Goal: Feedback & Contribution: Submit feedback/report problem

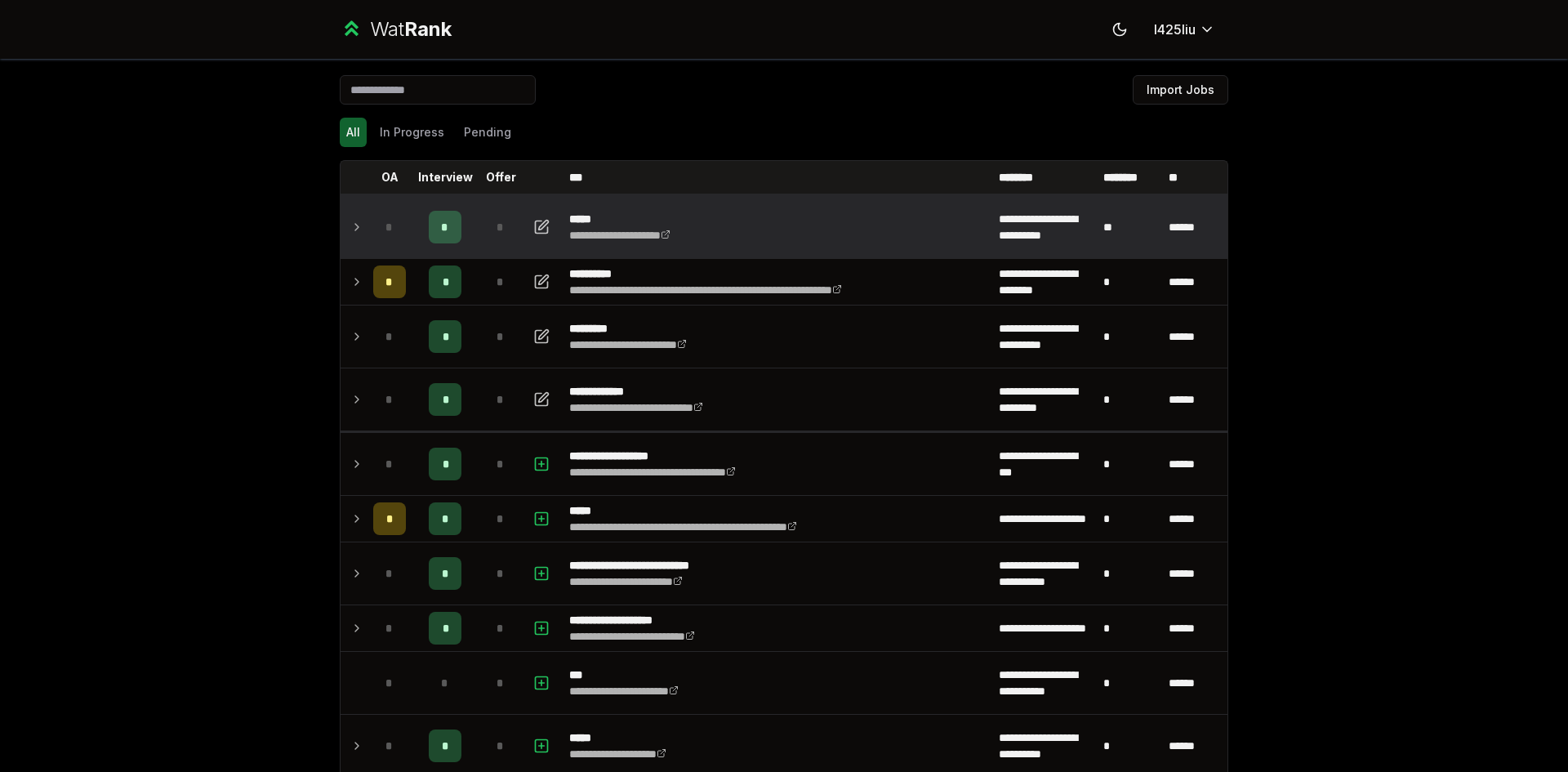
click at [445, 238] on div "*" at bounding box center [444, 226] width 32 height 32
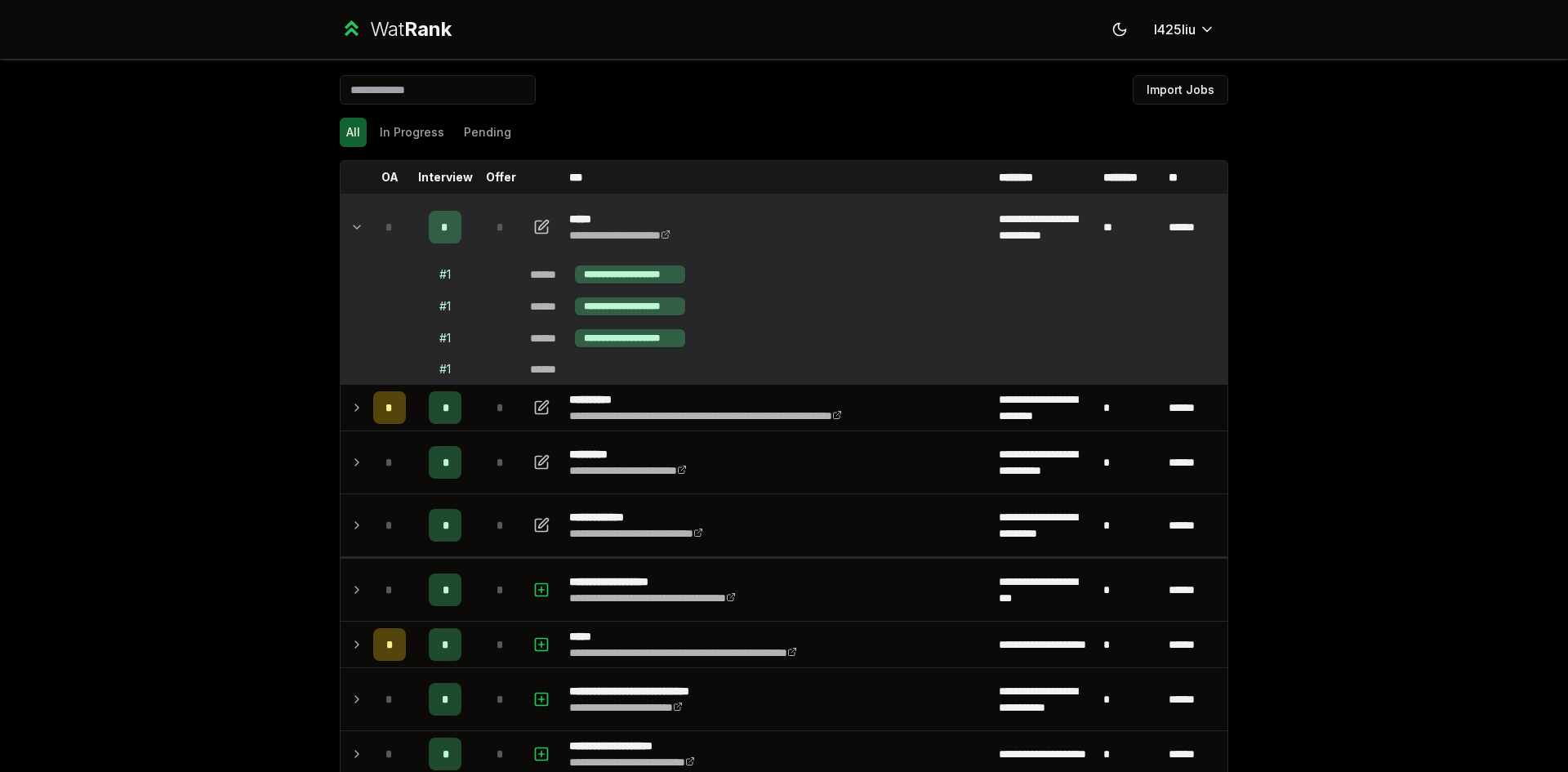
click at [358, 233] on td at bounding box center [354, 227] width 26 height 62
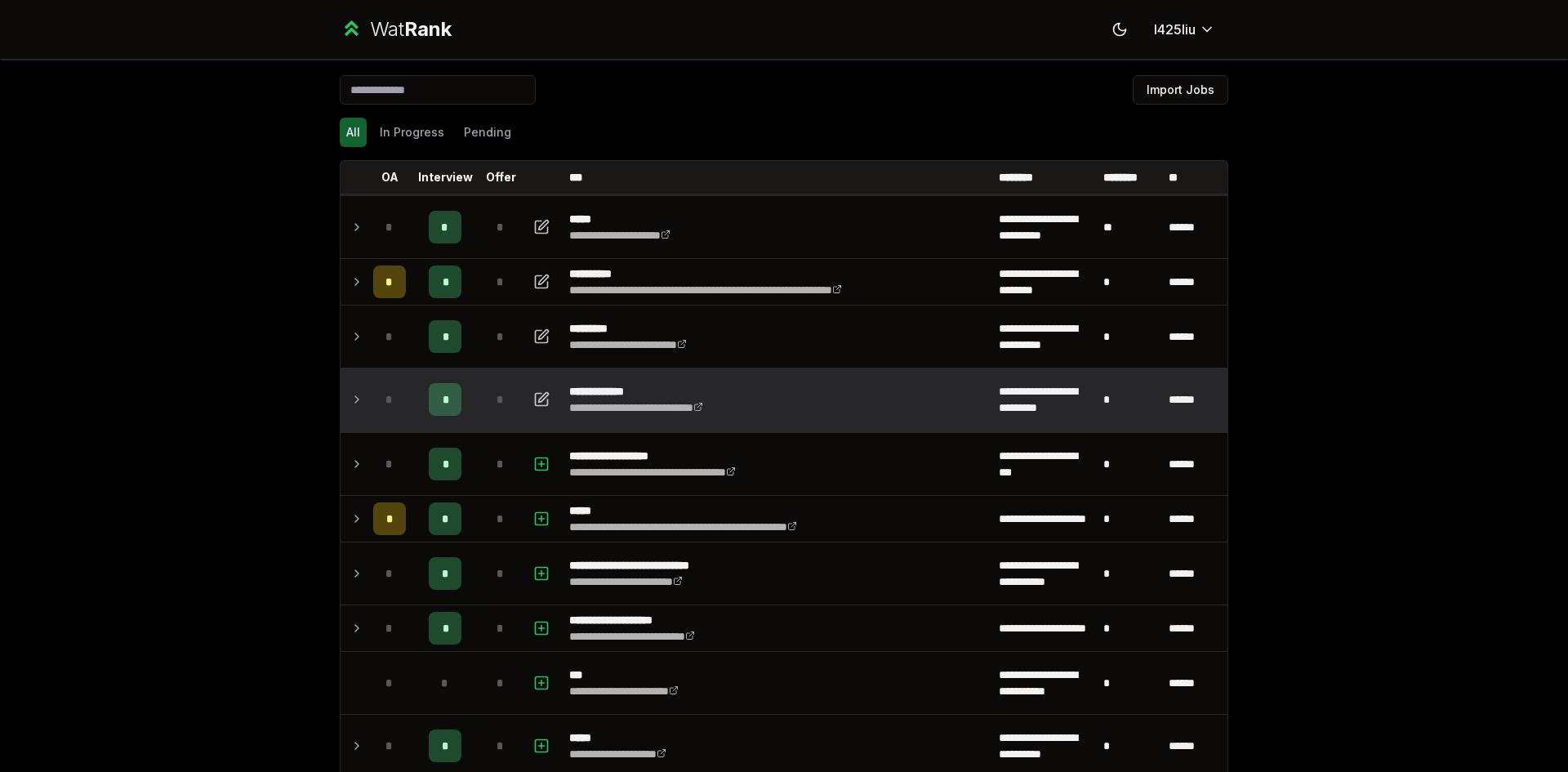
click at [344, 387] on td at bounding box center [354, 399] width 26 height 62
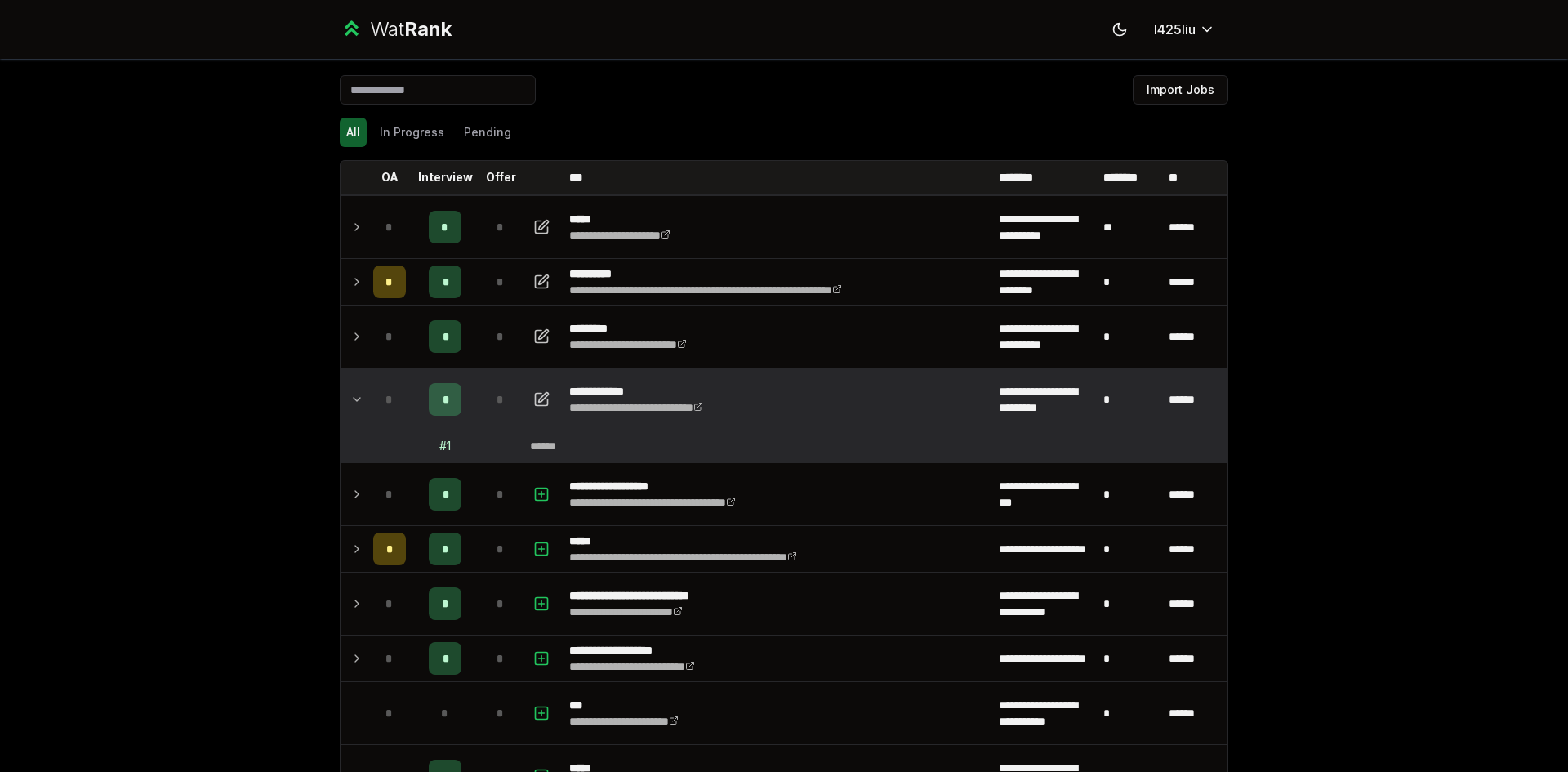
click at [344, 387] on td at bounding box center [354, 399] width 26 height 62
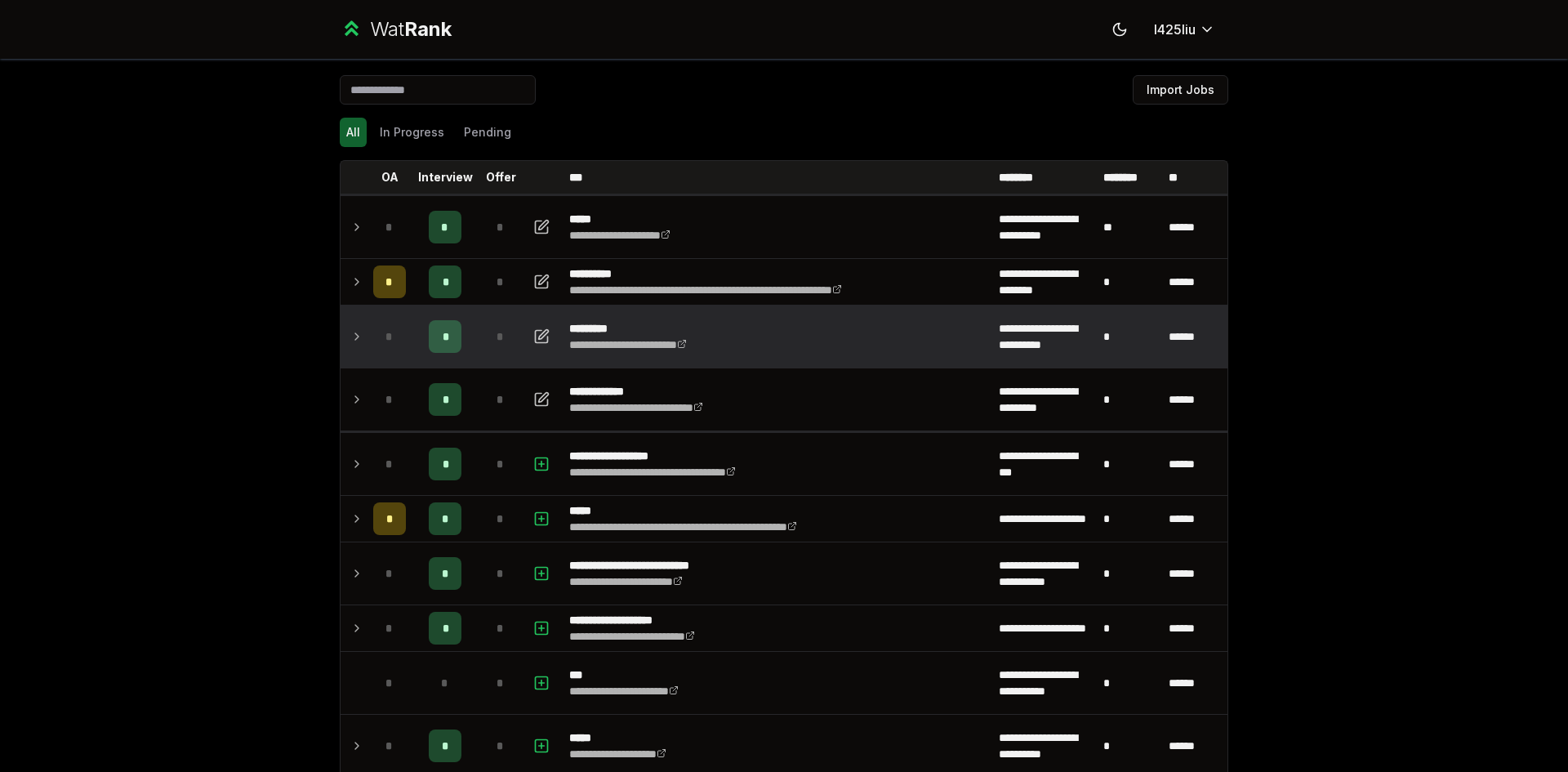
click at [358, 344] on td at bounding box center [354, 336] width 26 height 62
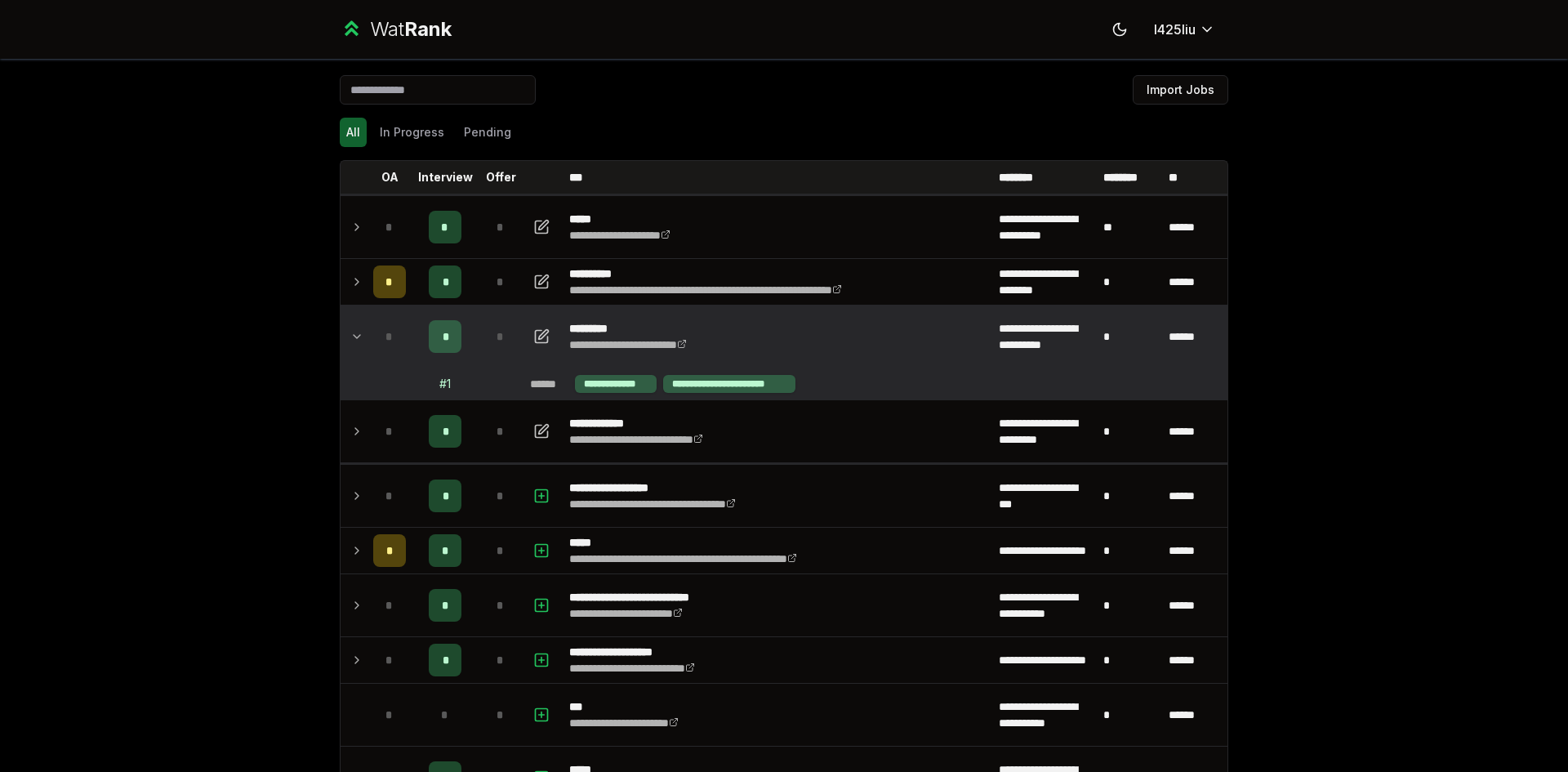
click at [354, 338] on icon at bounding box center [357, 336] width 13 height 19
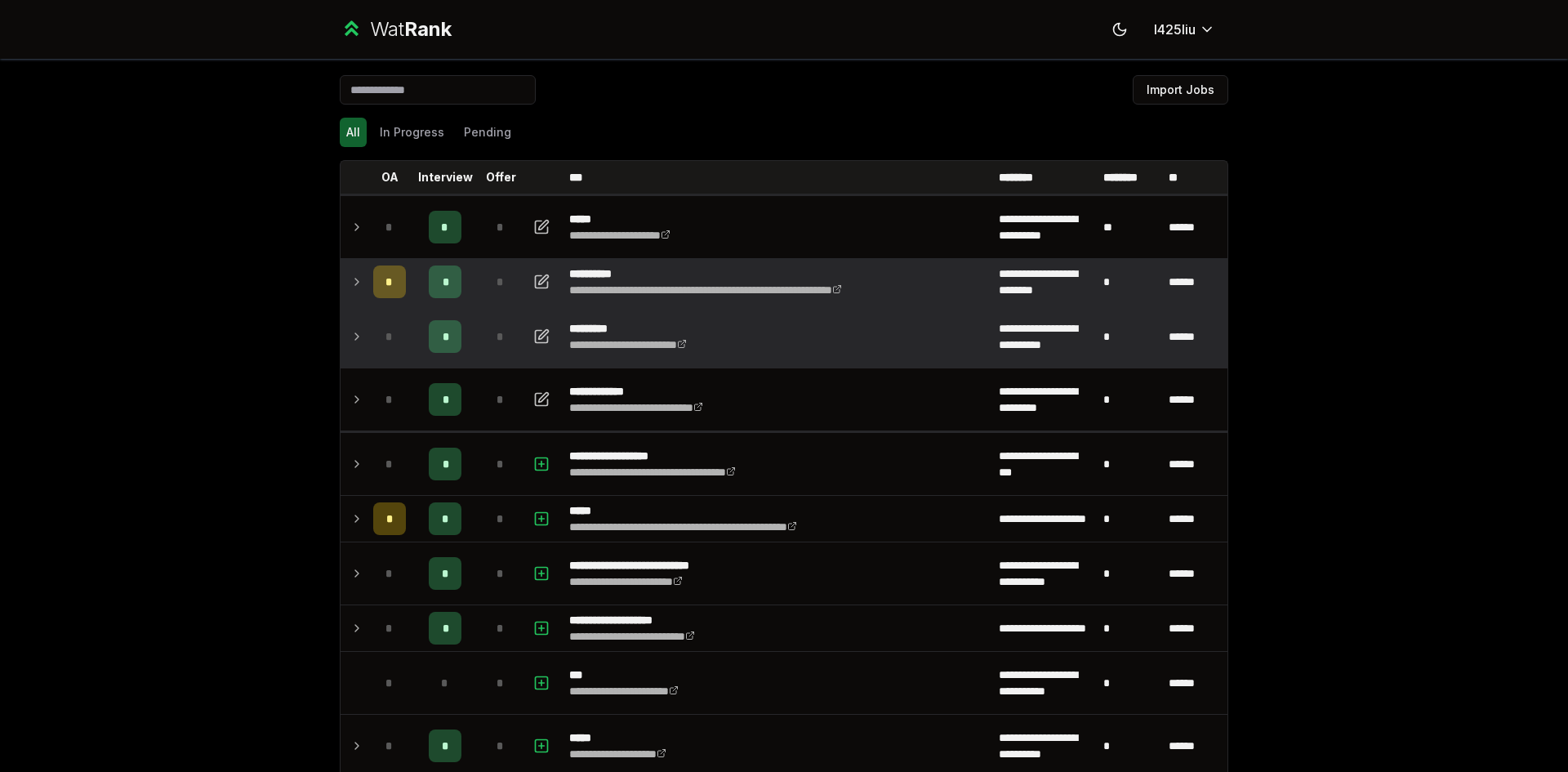
click at [354, 275] on icon at bounding box center [357, 281] width 13 height 19
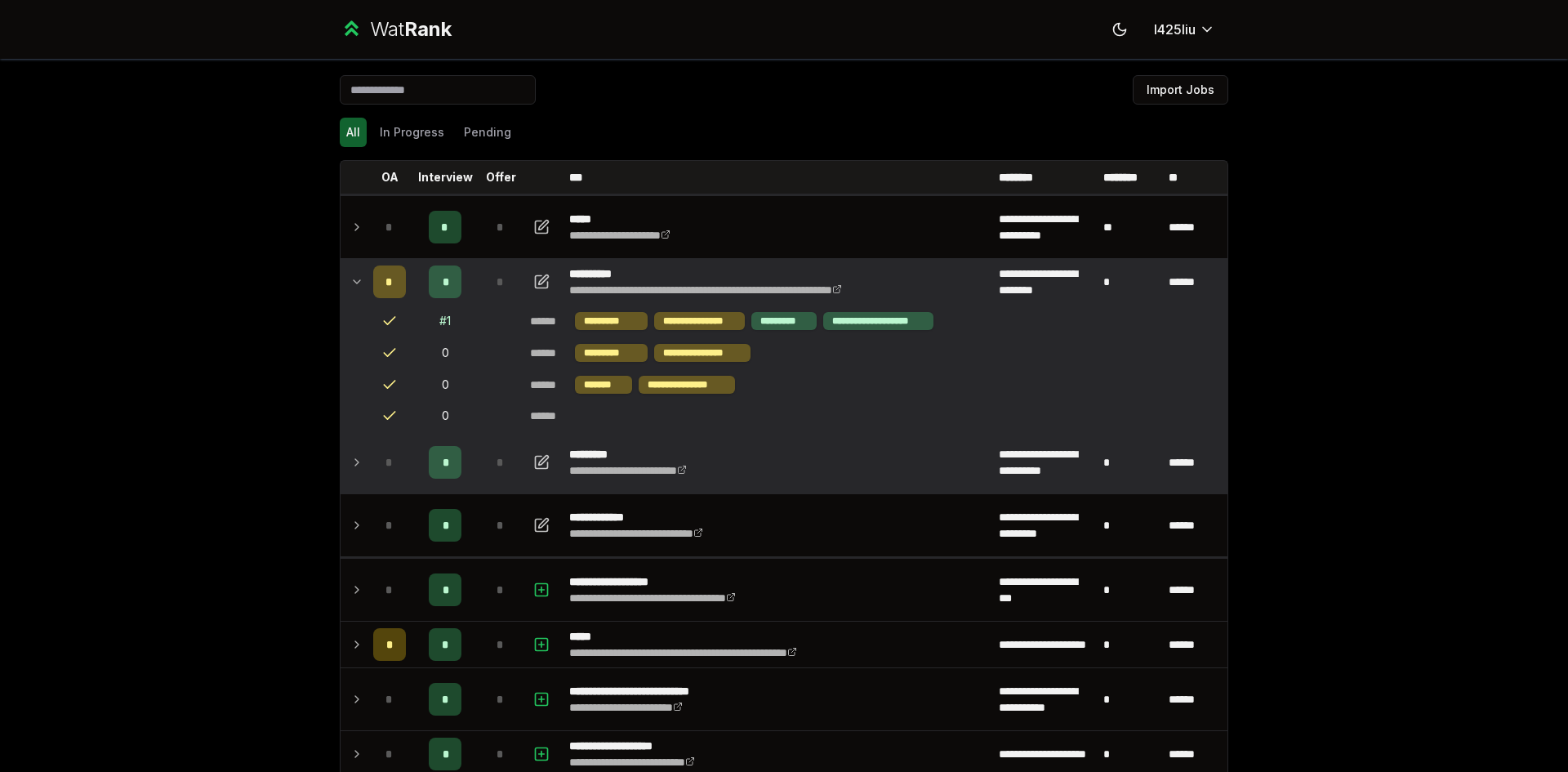
click at [354, 275] on icon at bounding box center [357, 281] width 13 height 19
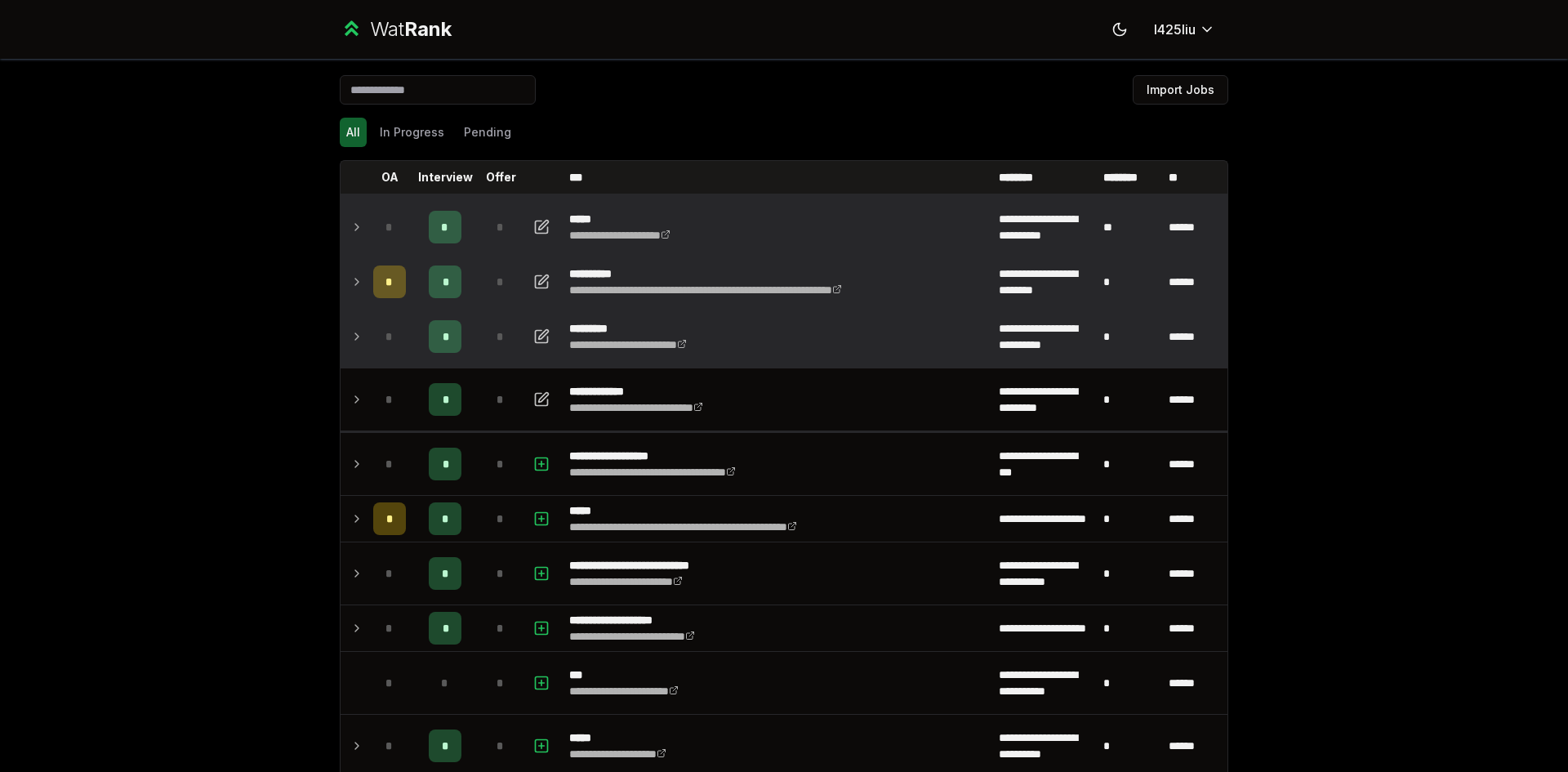
click at [355, 236] on icon at bounding box center [357, 227] width 13 height 19
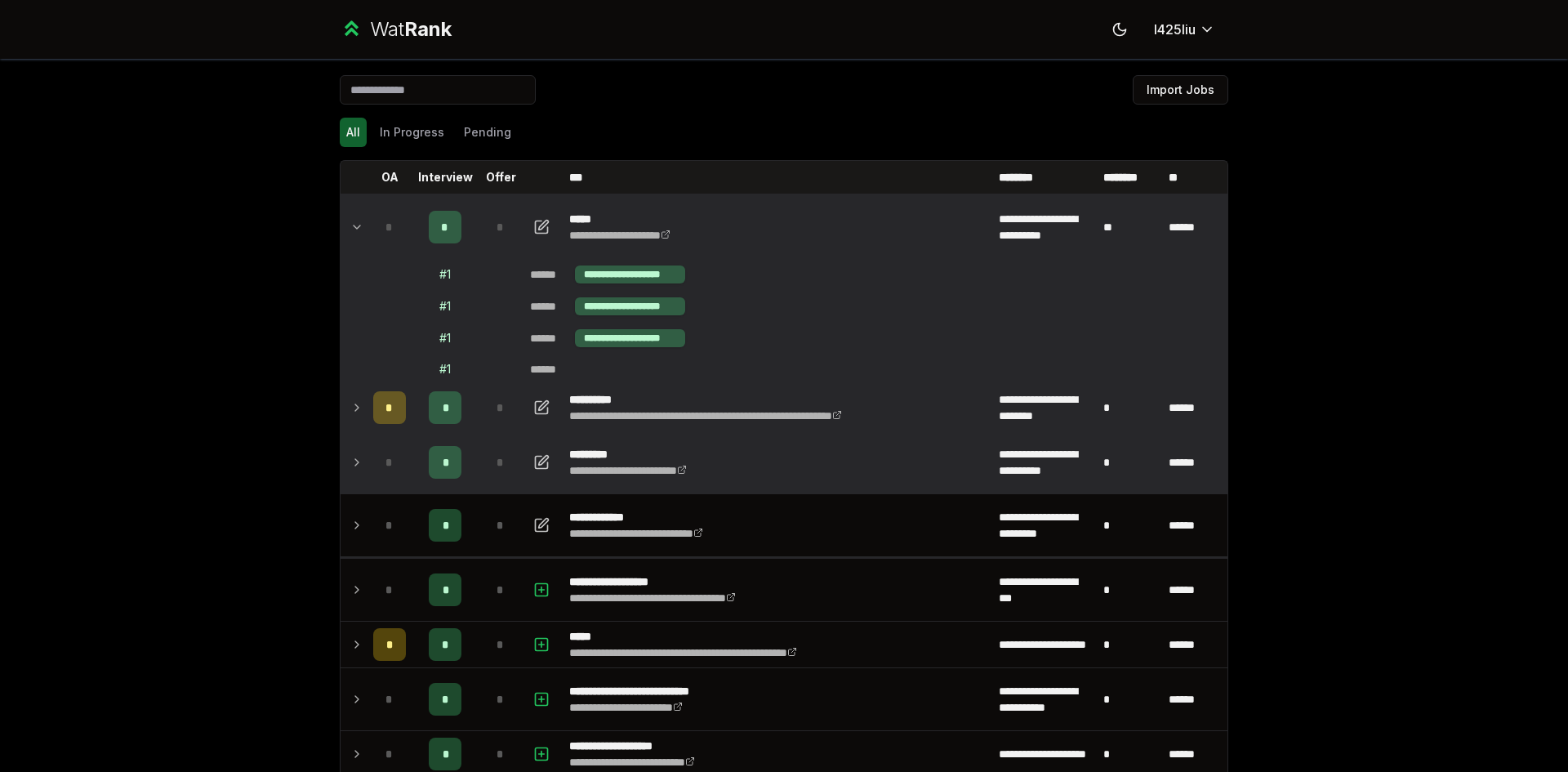
click at [355, 236] on icon at bounding box center [357, 227] width 13 height 19
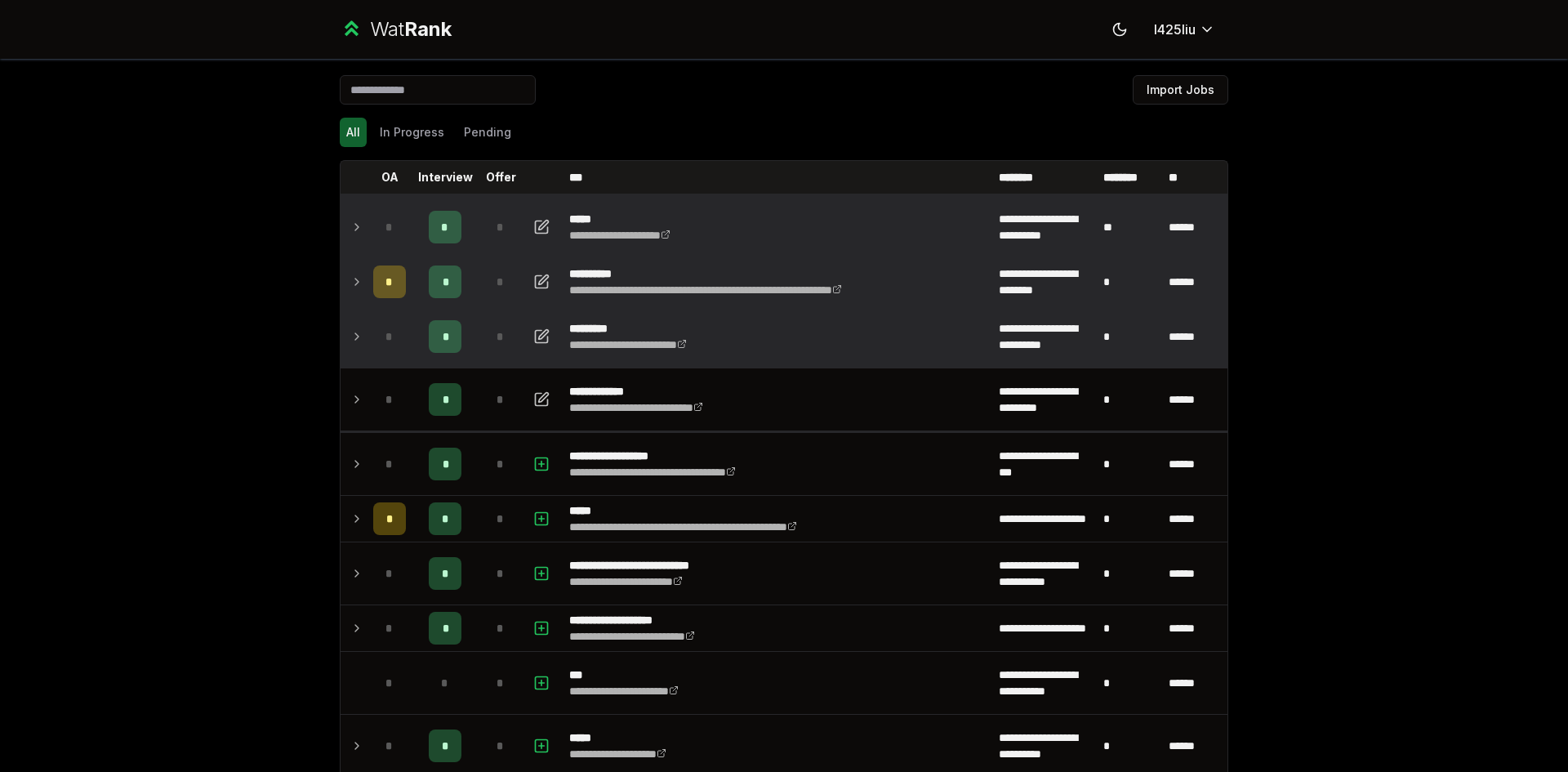
click at [352, 237] on td at bounding box center [354, 227] width 26 height 62
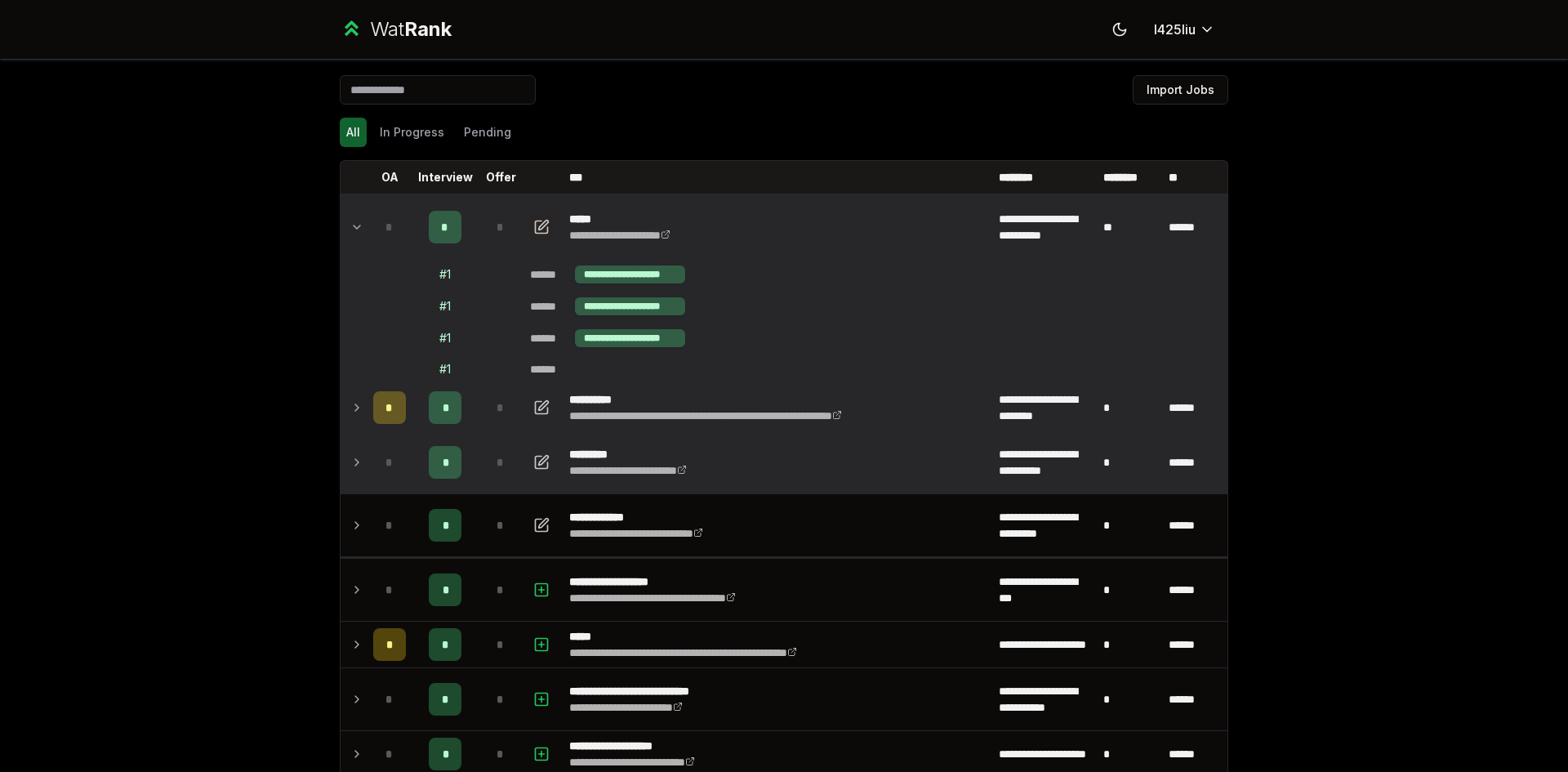
click at [539, 227] on icon "button" at bounding box center [543, 224] width 10 height 10
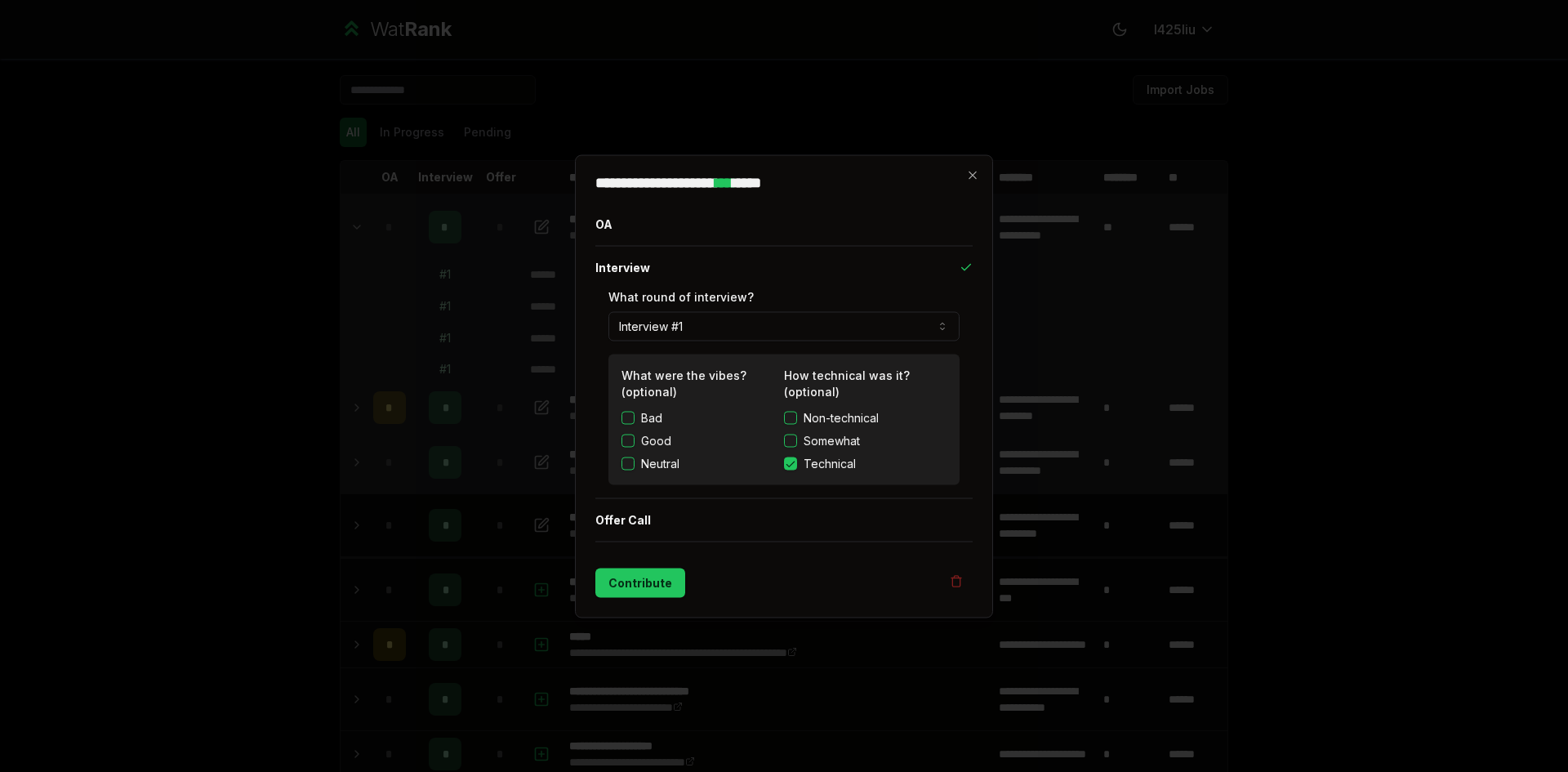
click at [656, 445] on label "Good" at bounding box center [656, 440] width 30 height 17
click at [635, 445] on button "Good" at bounding box center [628, 440] width 13 height 13
click at [639, 589] on button "Contribute" at bounding box center [640, 583] width 90 height 30
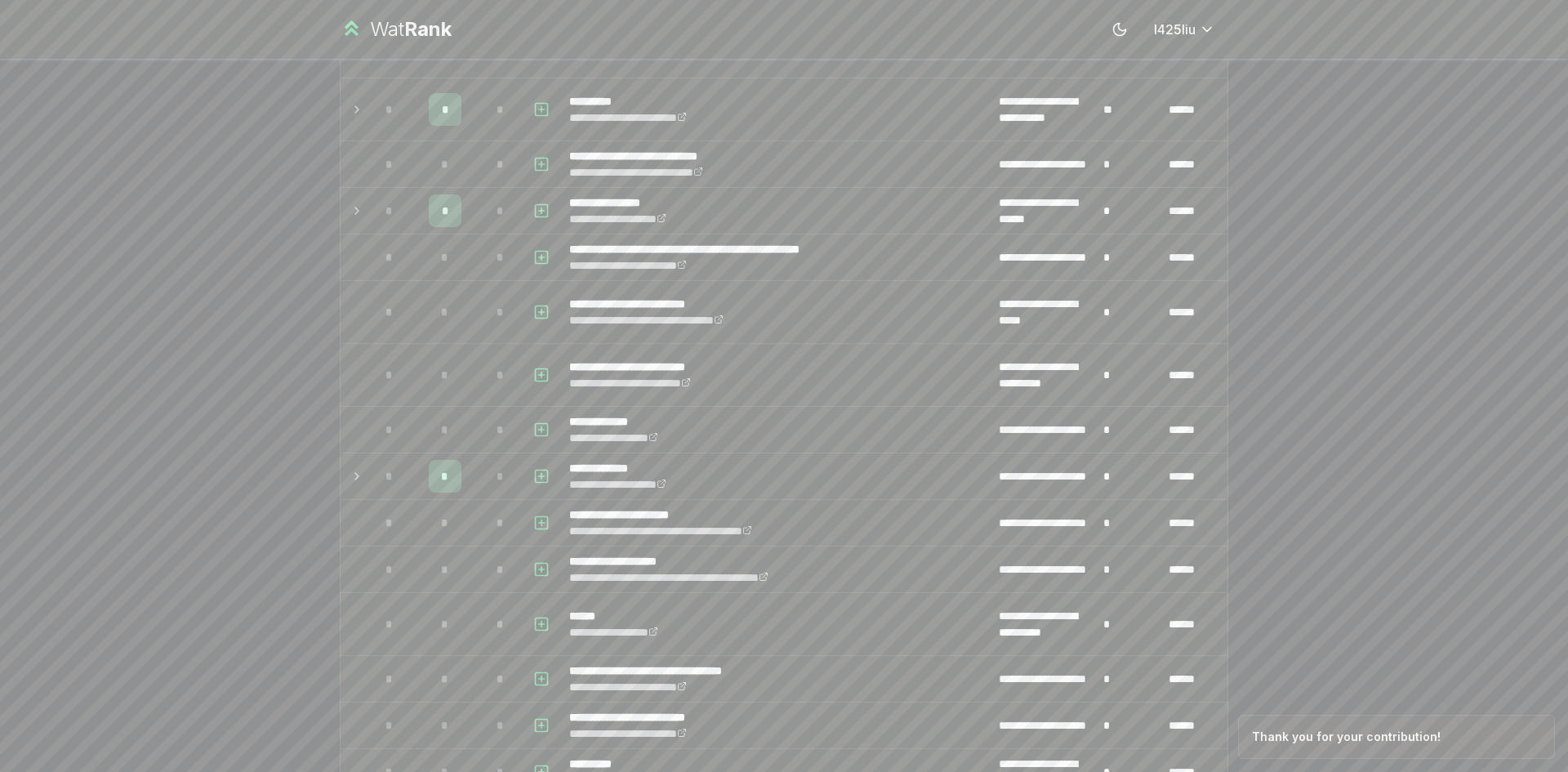
scroll to position [1225, 0]
